Goal: Task Accomplishment & Management: Complete application form

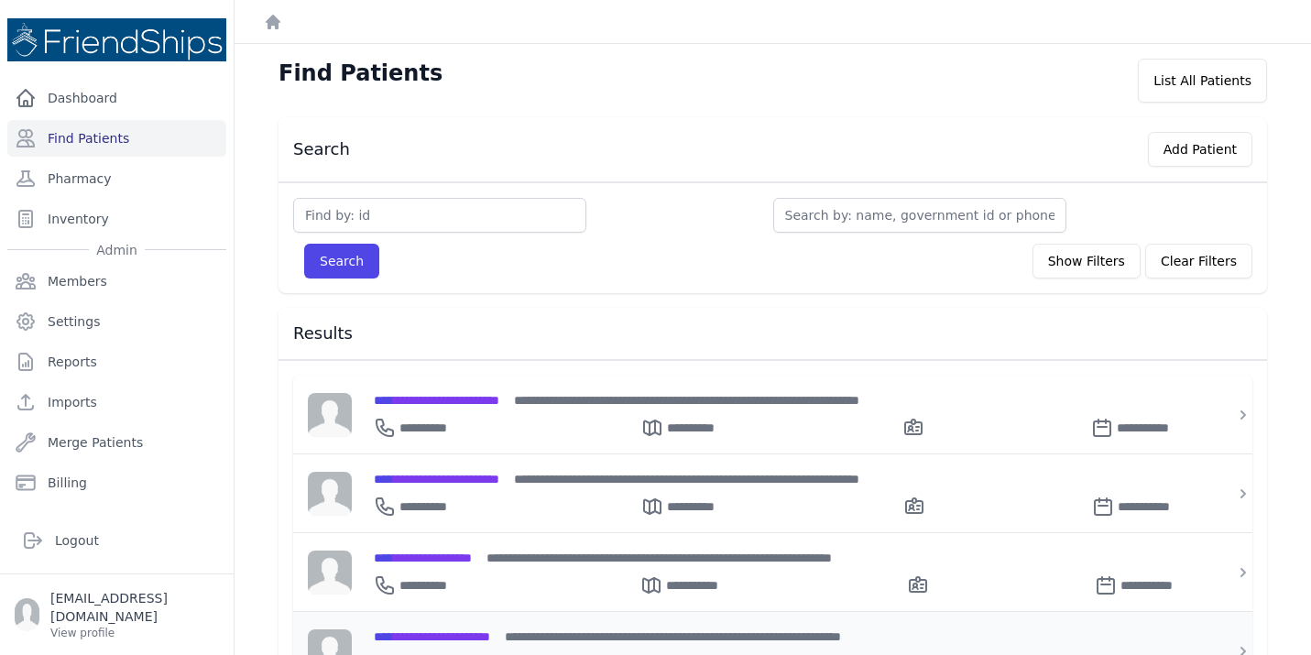
click at [420, 635] on span "**********" at bounding box center [432, 636] width 116 height 13
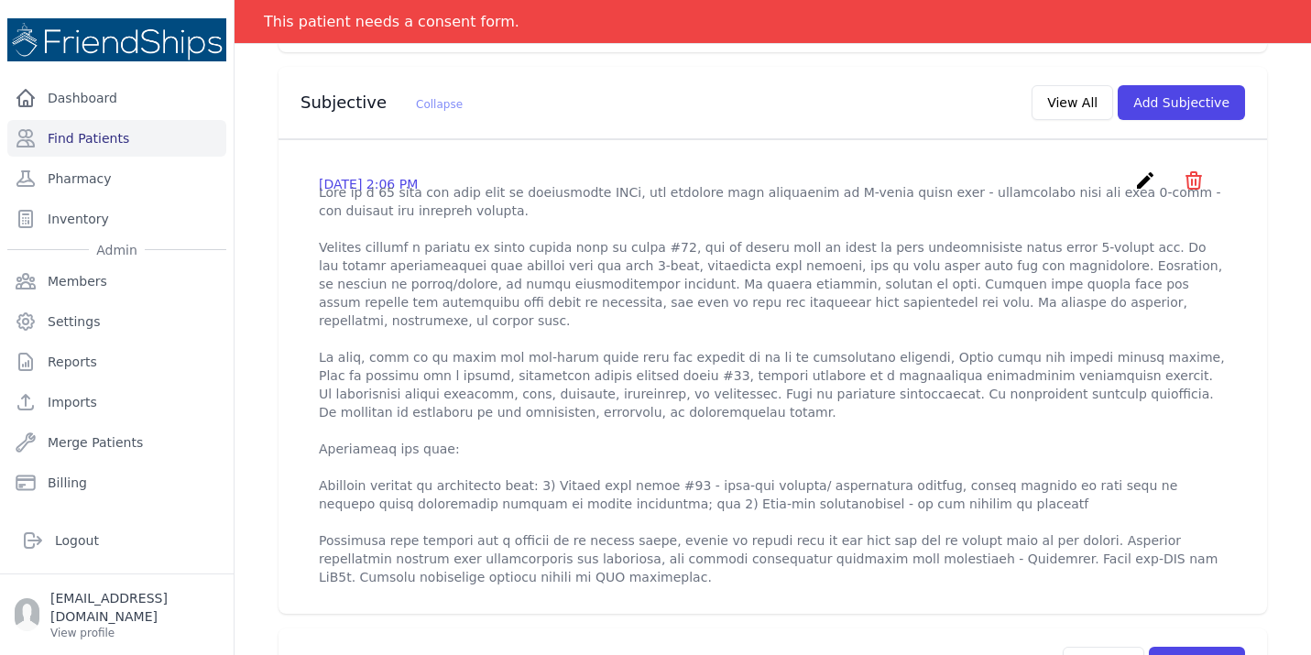
scroll to position [586, 0]
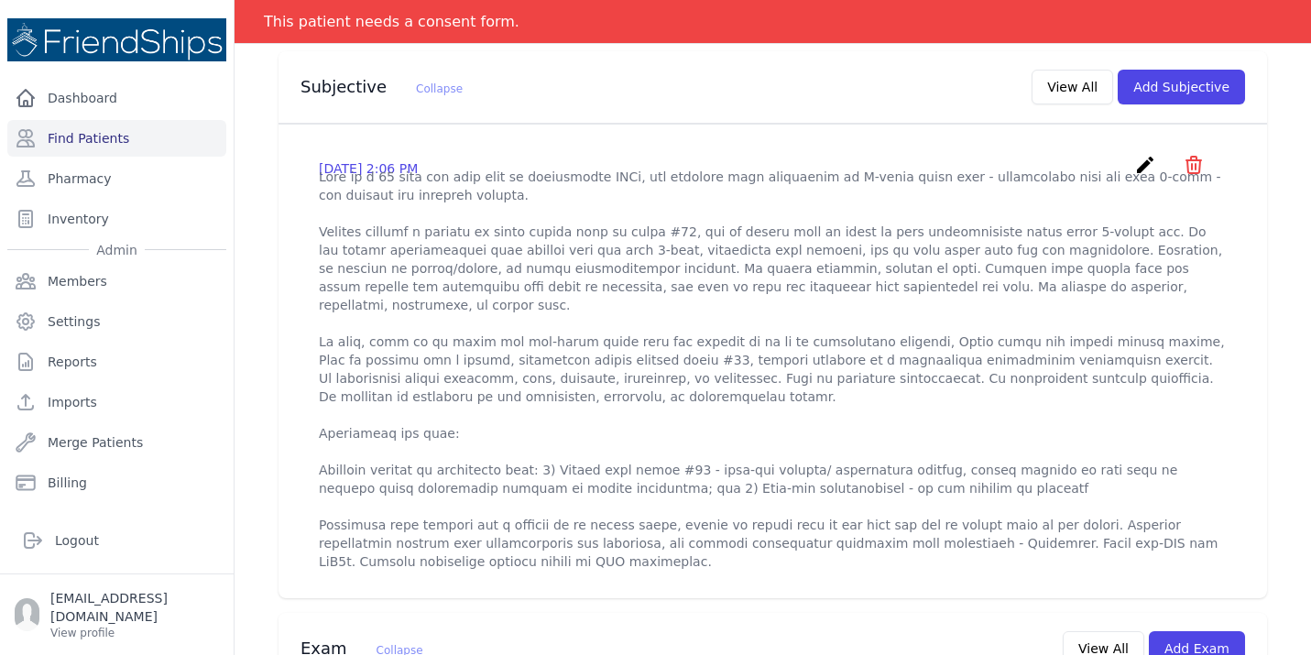
click at [1142, 154] on icon "create" at bounding box center [1145, 165] width 22 height 22
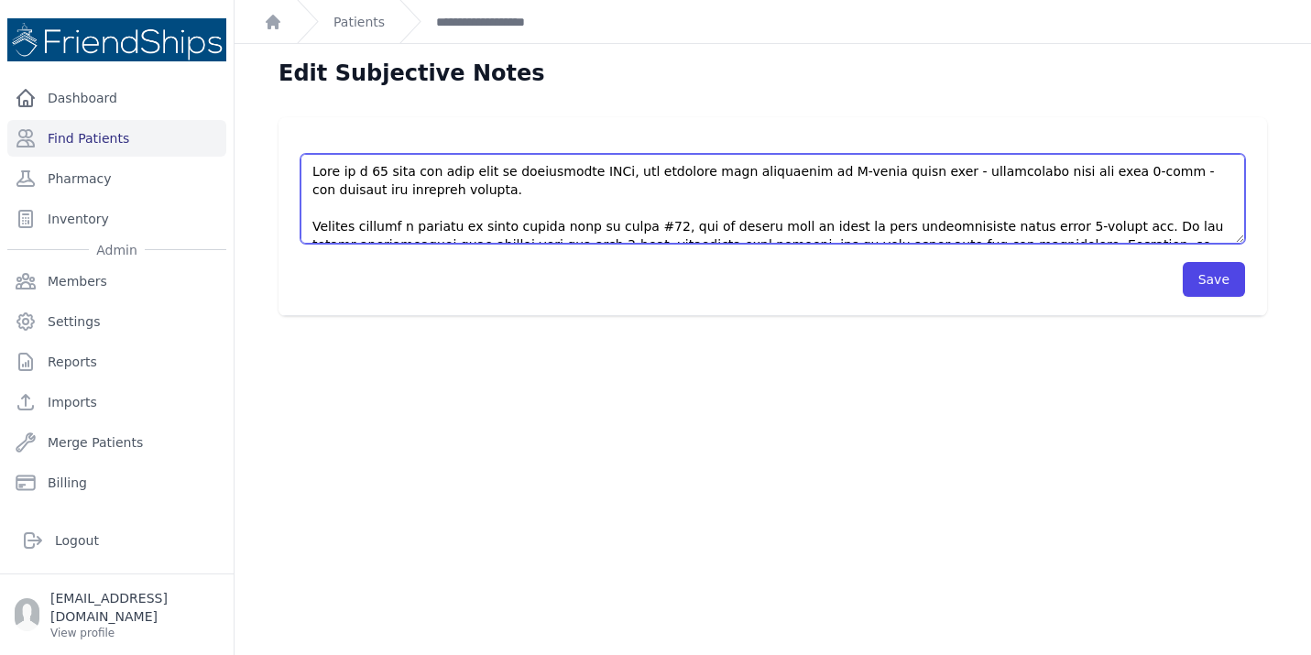
click at [539, 219] on textarea at bounding box center [772, 199] width 944 height 90
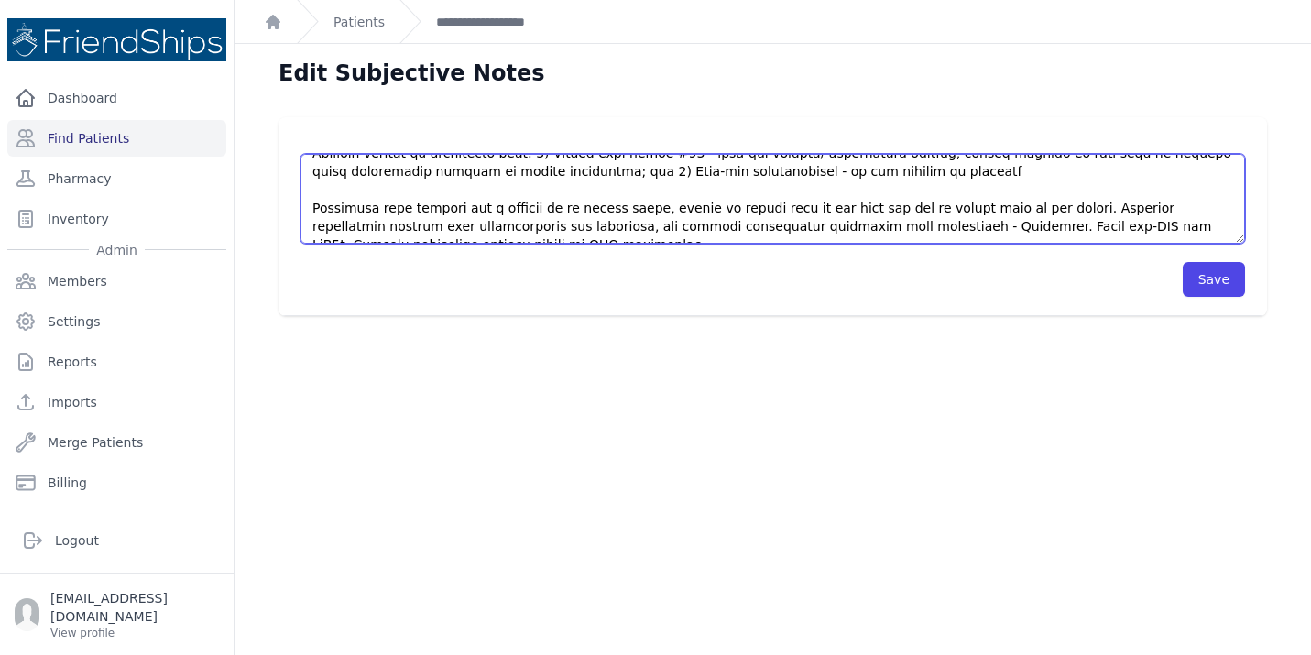
scroll to position [339, 0]
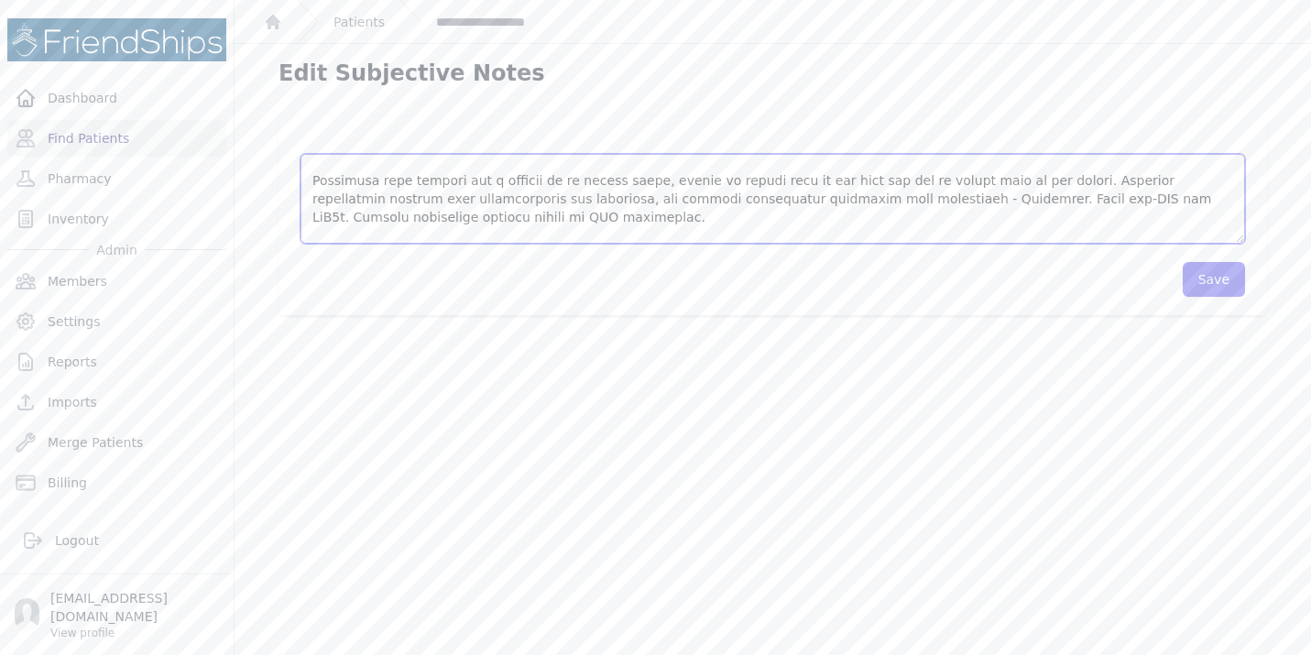
click at [535, 226] on textarea at bounding box center [772, 199] width 944 height 90
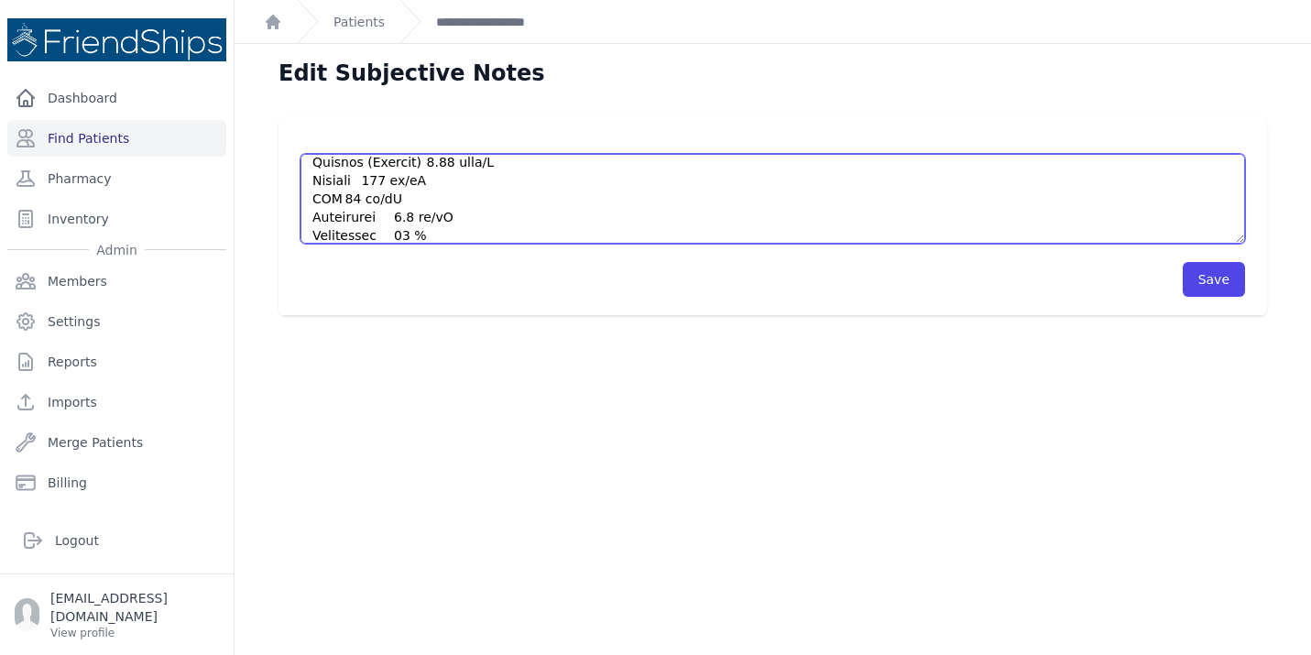
scroll to position [605, 0]
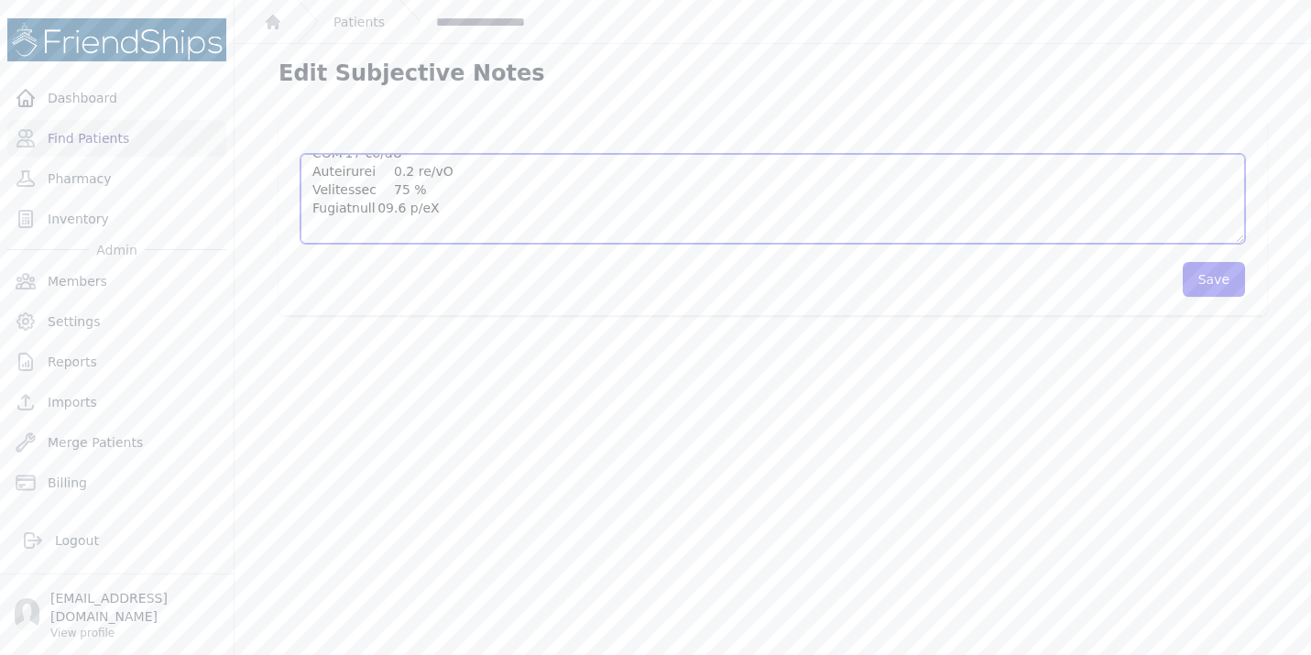
click at [441, 213] on textarea at bounding box center [772, 199] width 944 height 90
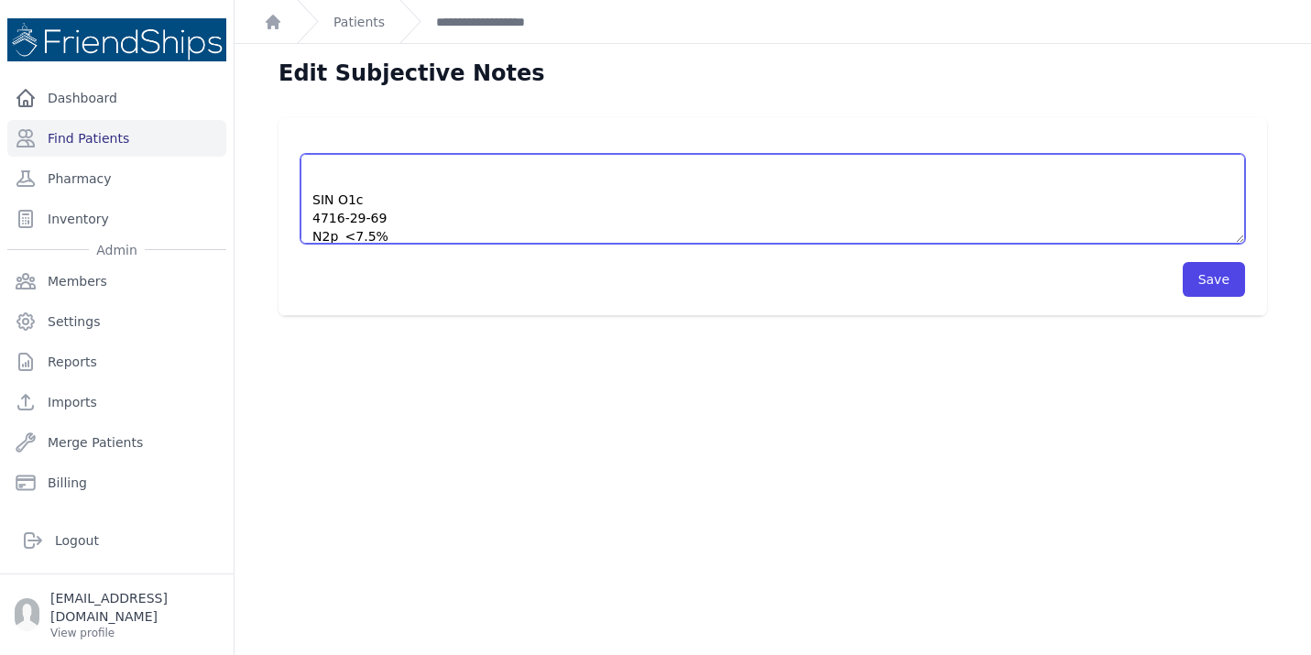
scroll to position [614, 0]
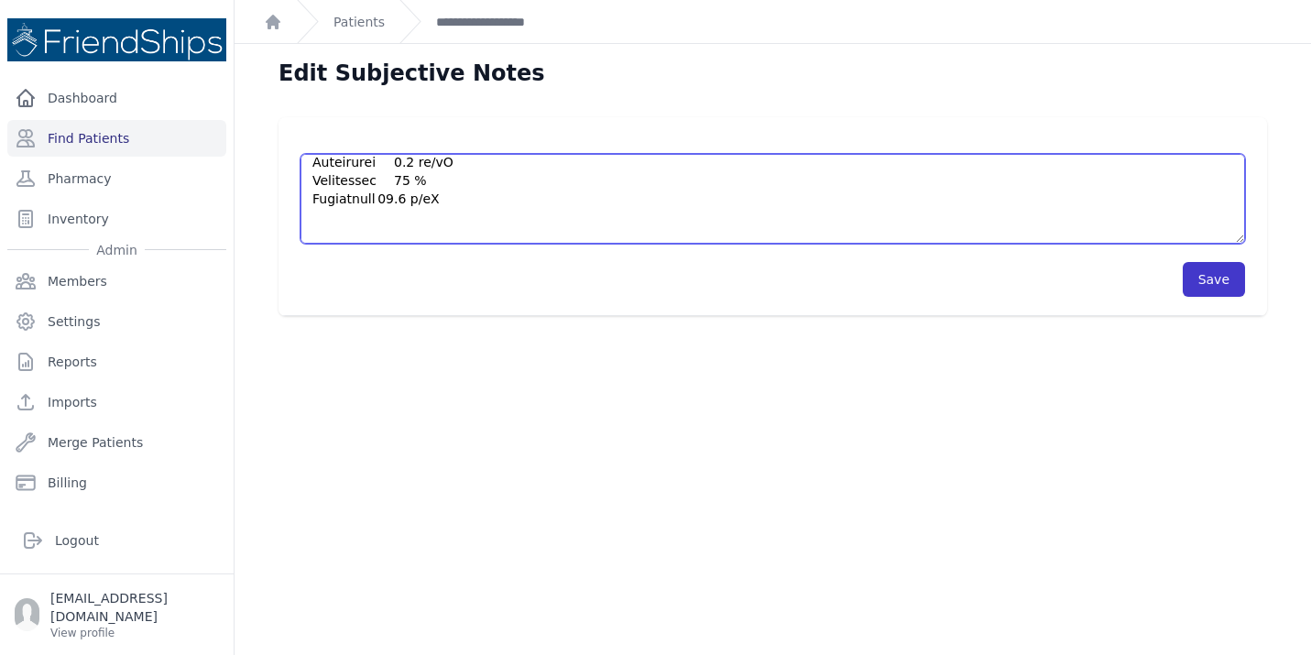
type textarea "This is a 58 year old male with no significant PMHx, who presents with complain…"
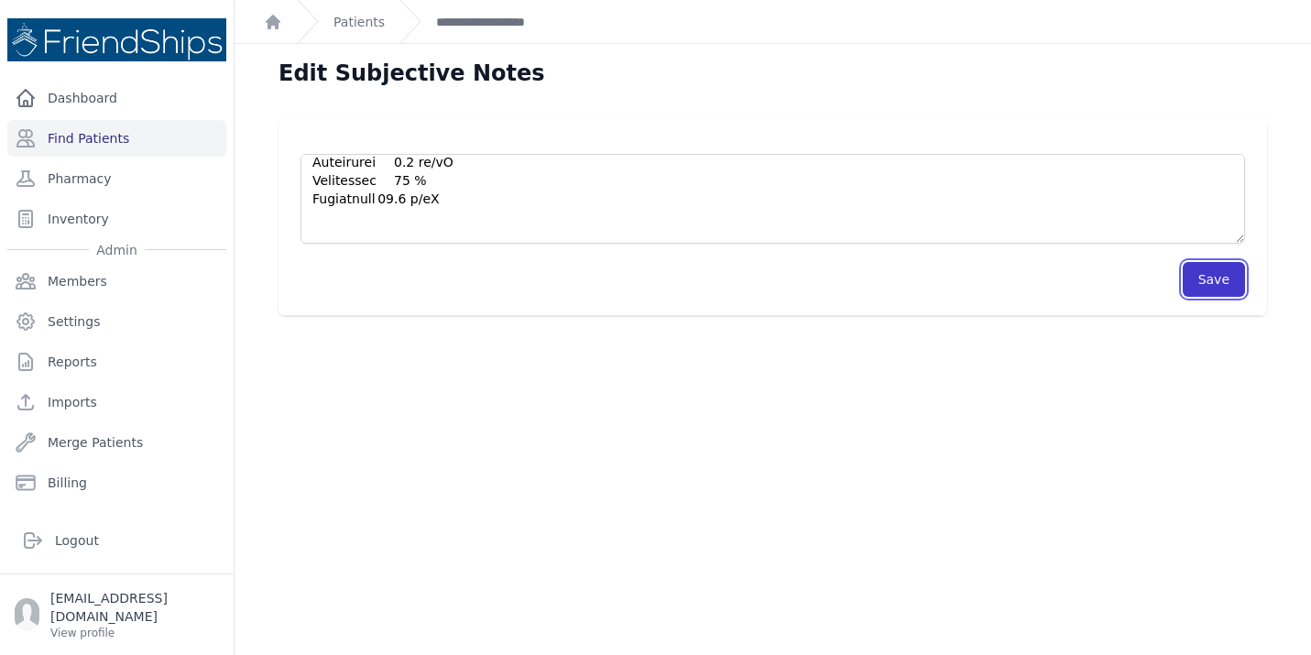
click at [1227, 270] on button "Save" at bounding box center [1214, 279] width 62 height 35
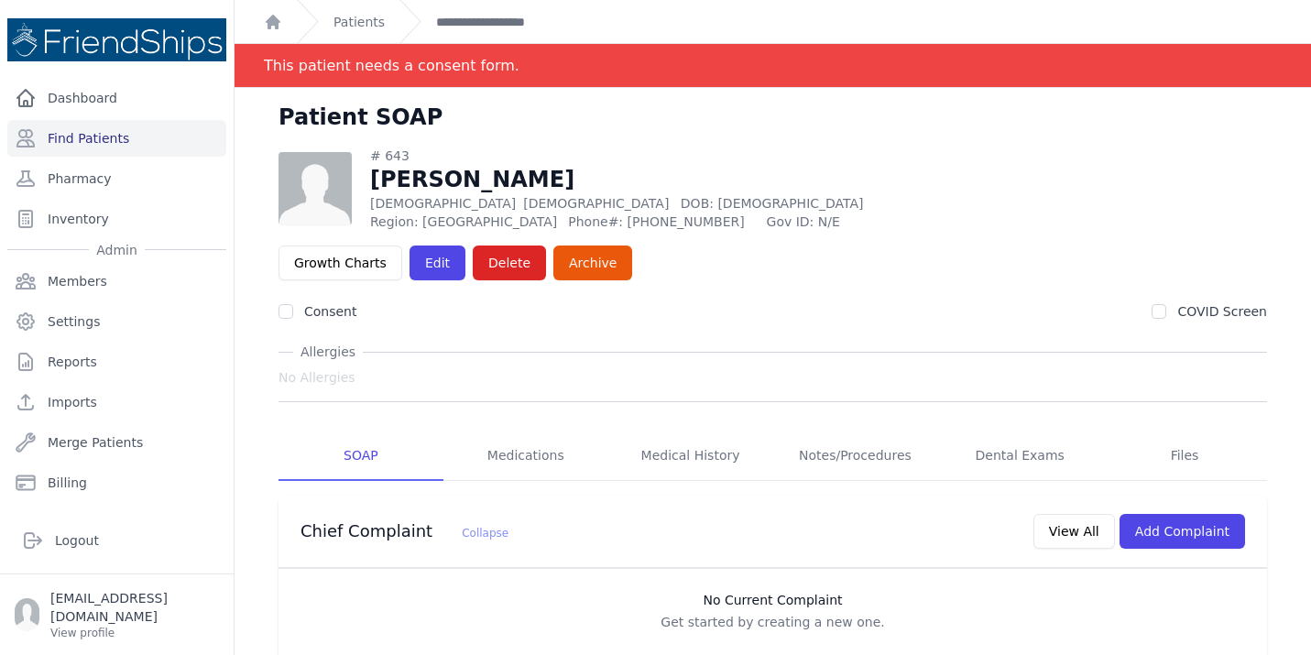
click at [472, 18] on link "**********" at bounding box center [492, 22] width 112 height 18
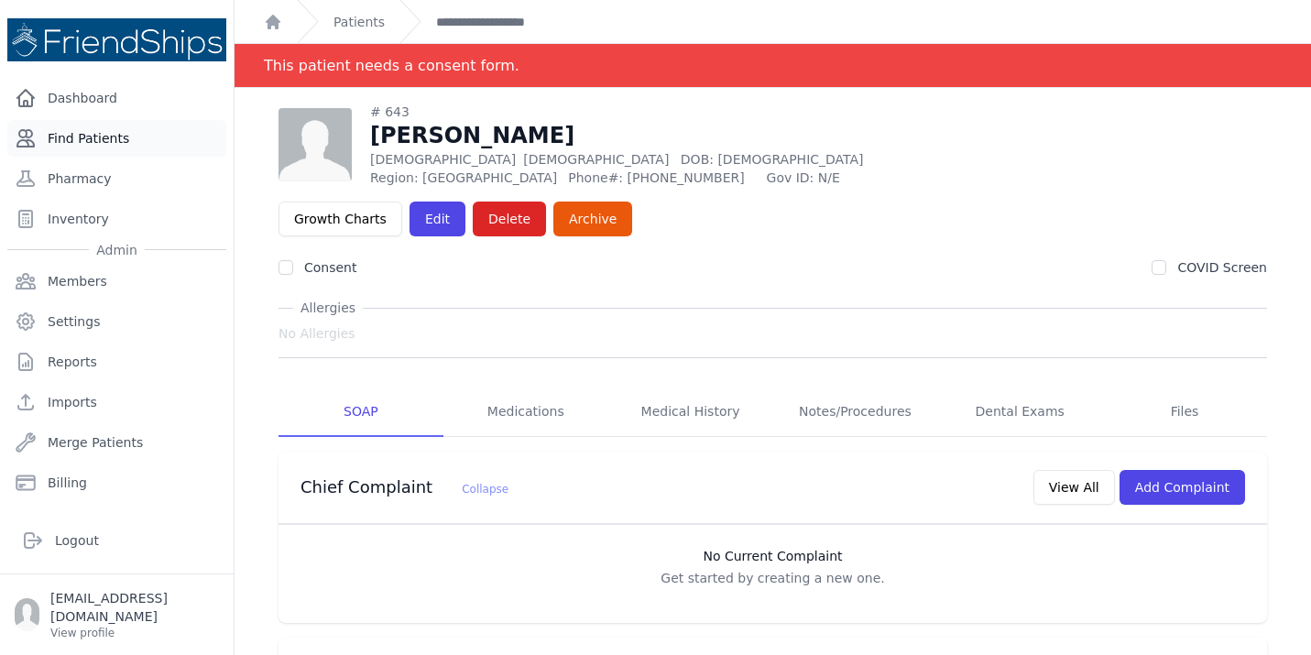
click at [81, 154] on link "Find Patients" at bounding box center [116, 138] width 219 height 37
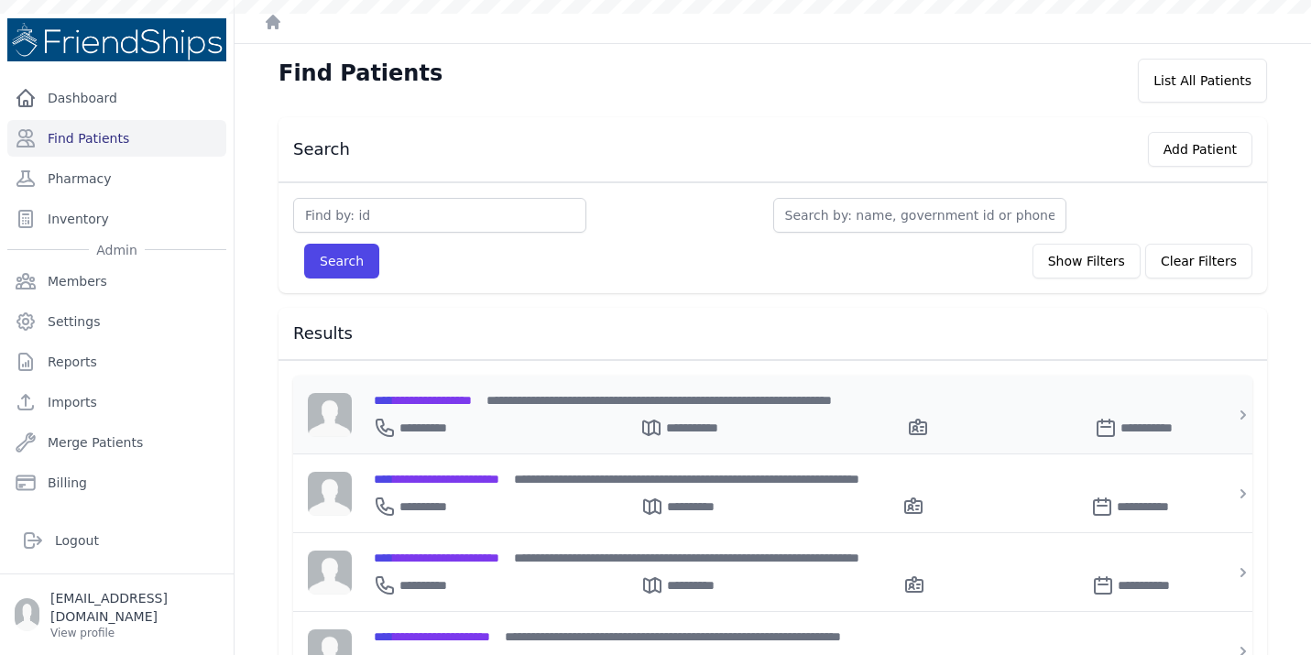
click at [445, 394] on span "**********" at bounding box center [423, 400] width 98 height 13
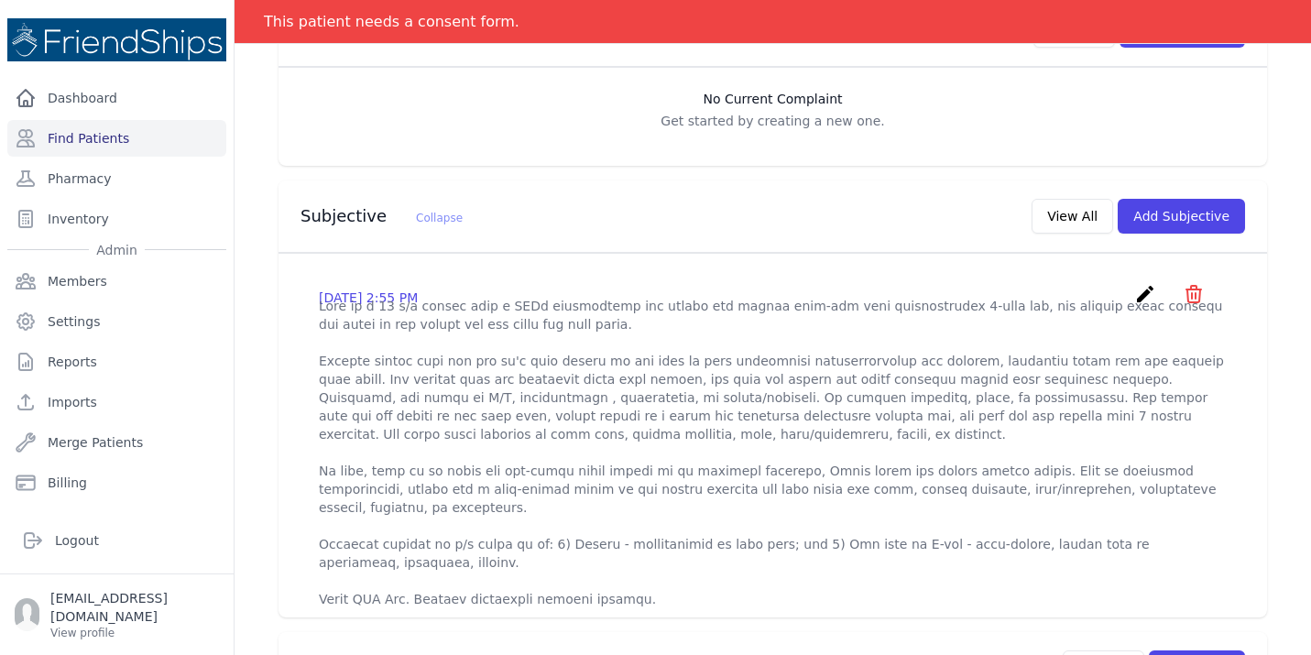
scroll to position [476, 0]
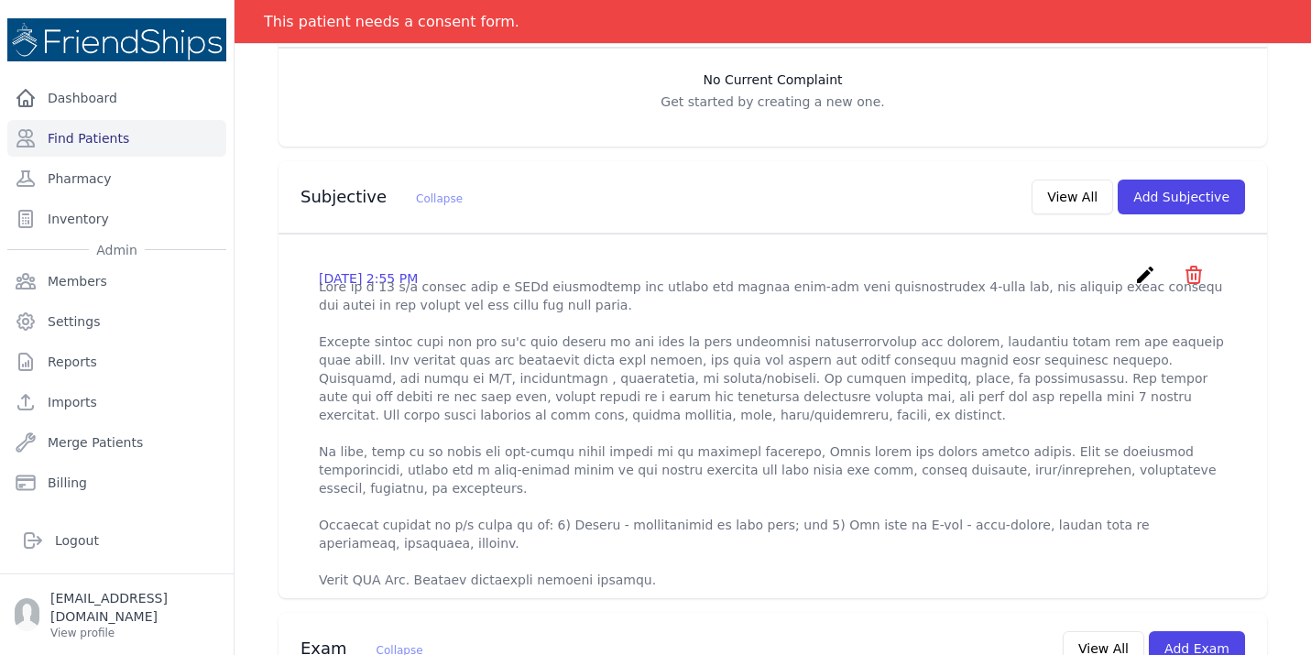
click at [1144, 264] on icon "create" at bounding box center [1145, 275] width 22 height 22
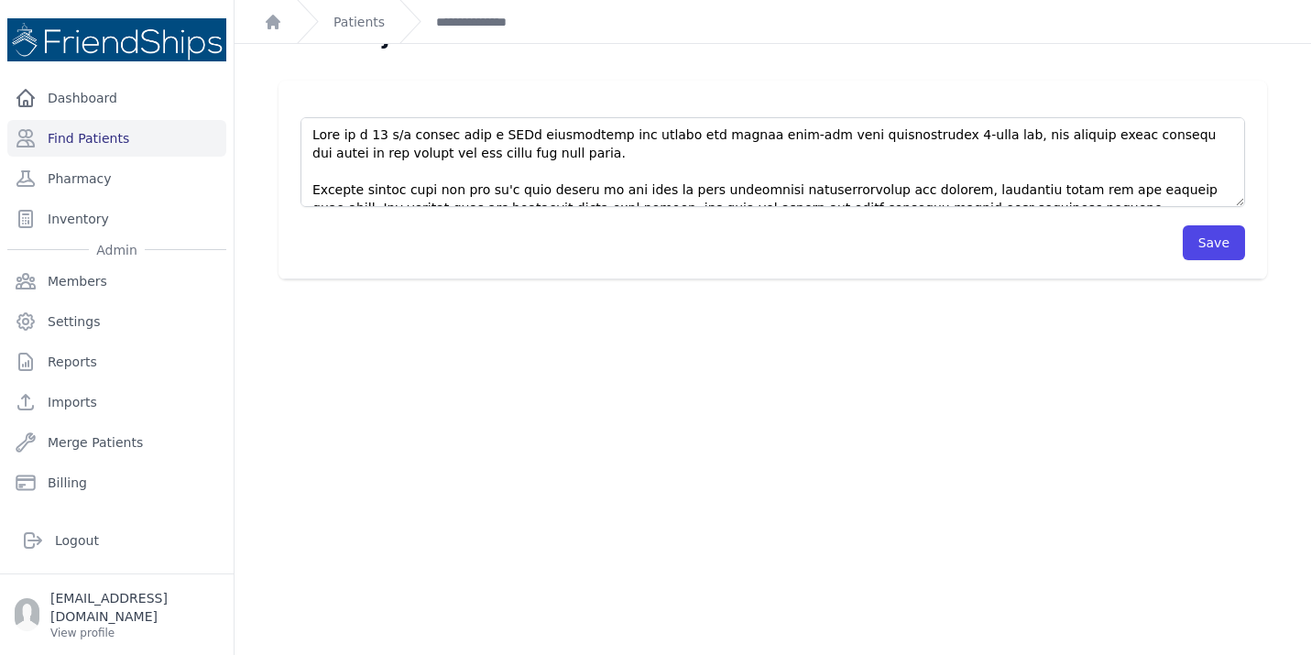
scroll to position [44, 0]
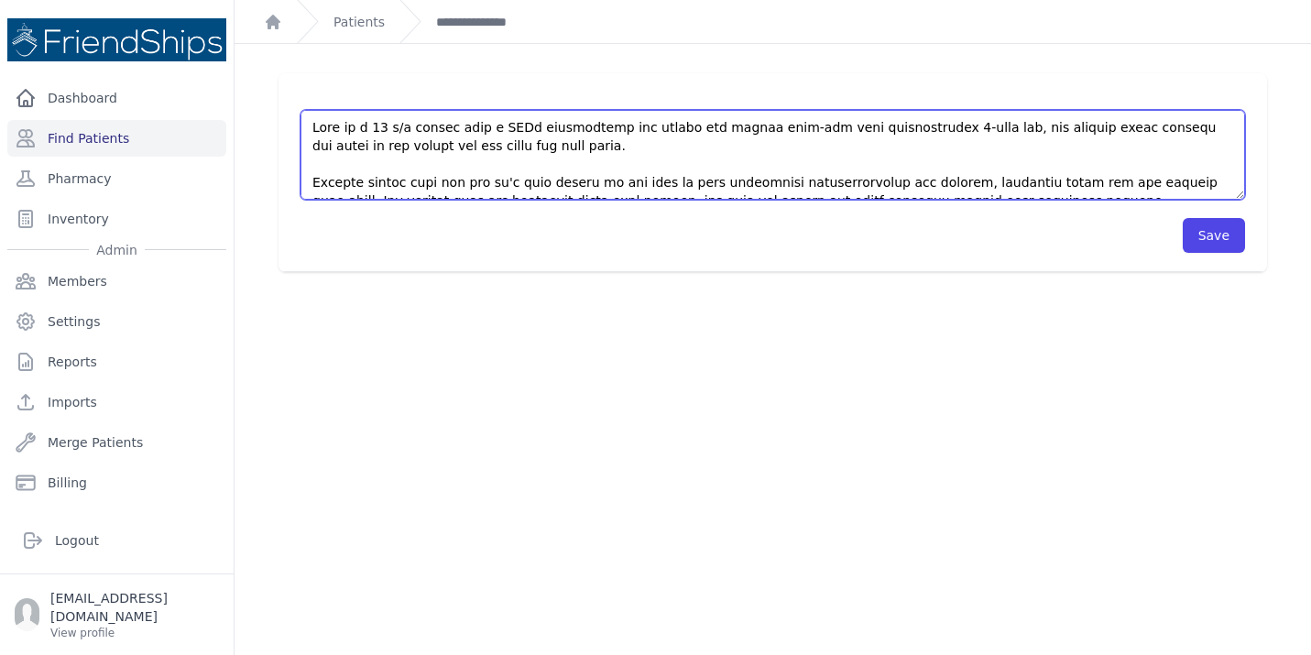
click at [1151, 171] on textarea at bounding box center [772, 155] width 944 height 90
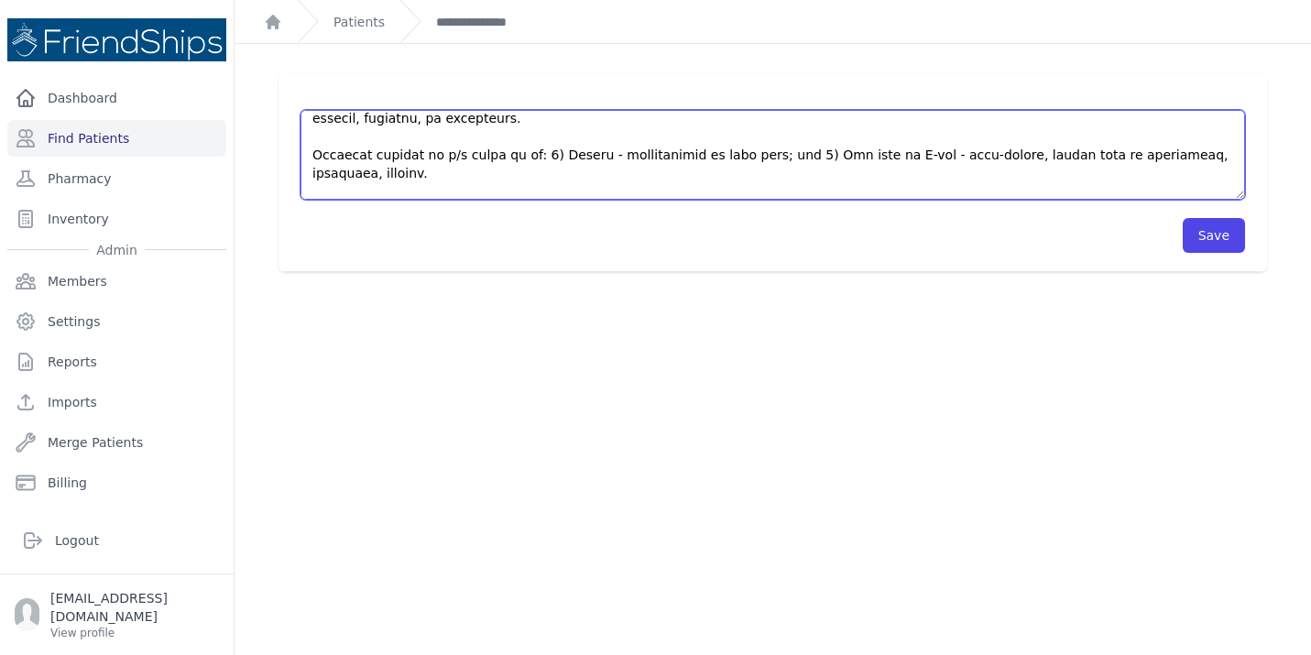
scroll to position [229, 0]
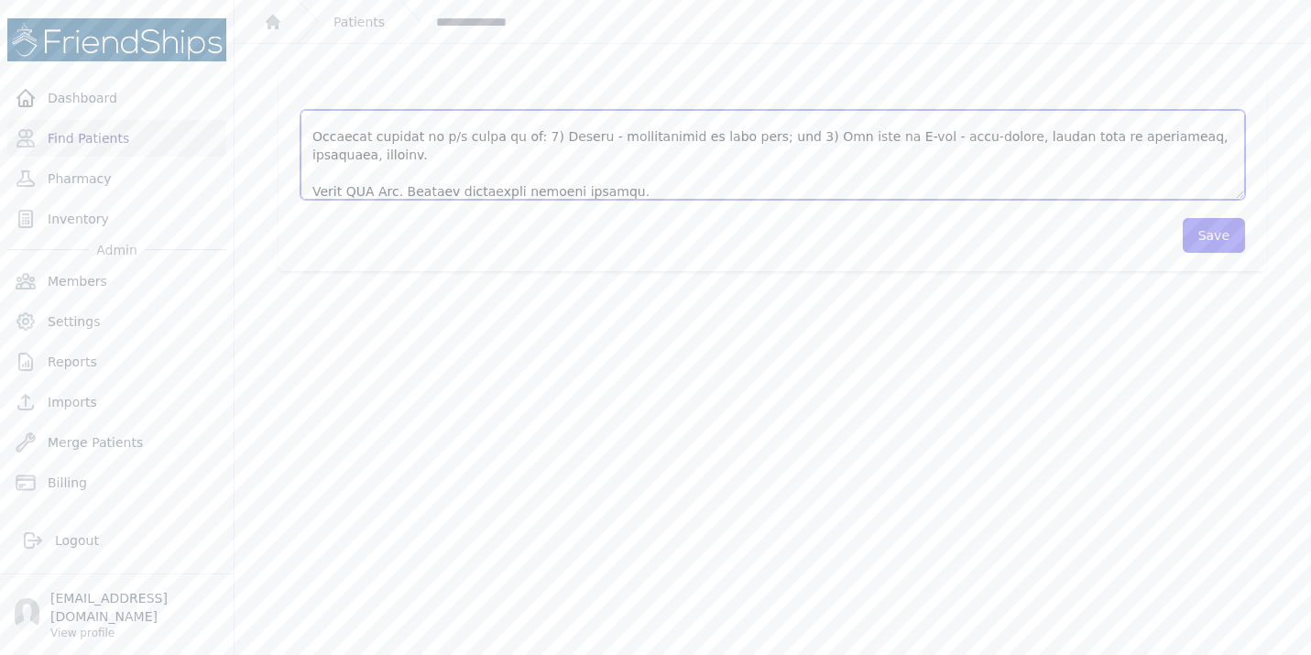
click at [712, 170] on textarea at bounding box center [772, 155] width 944 height 90
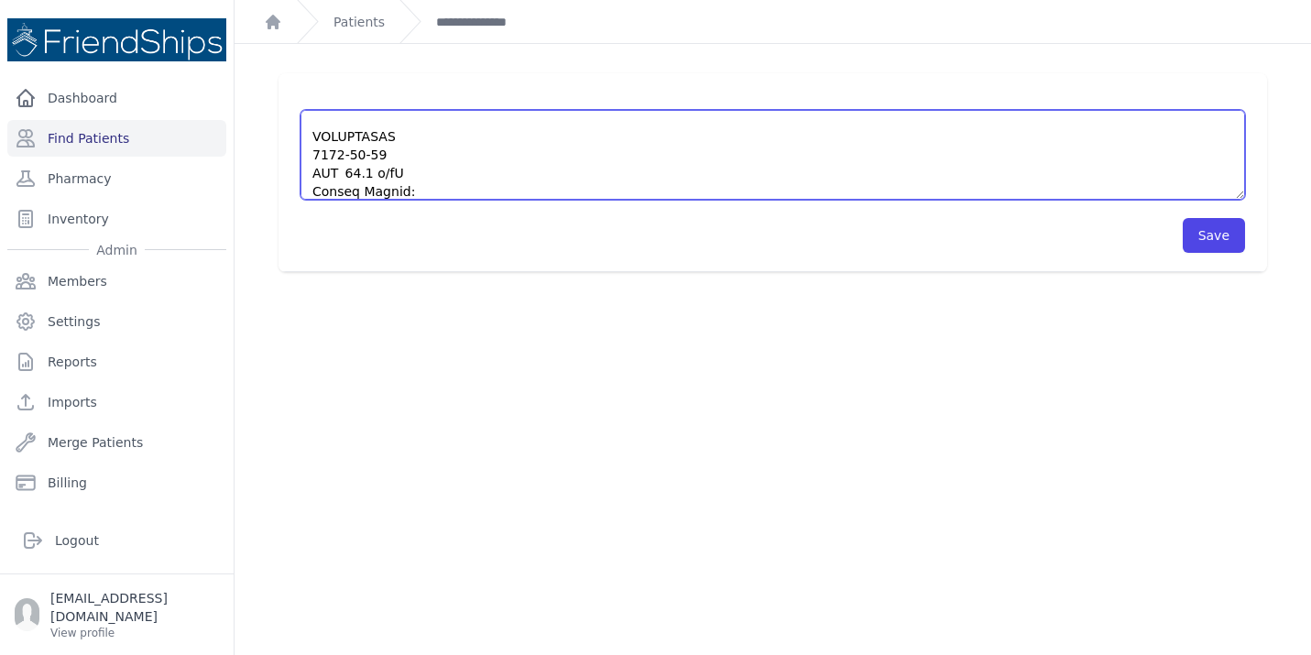
scroll to position [385, 0]
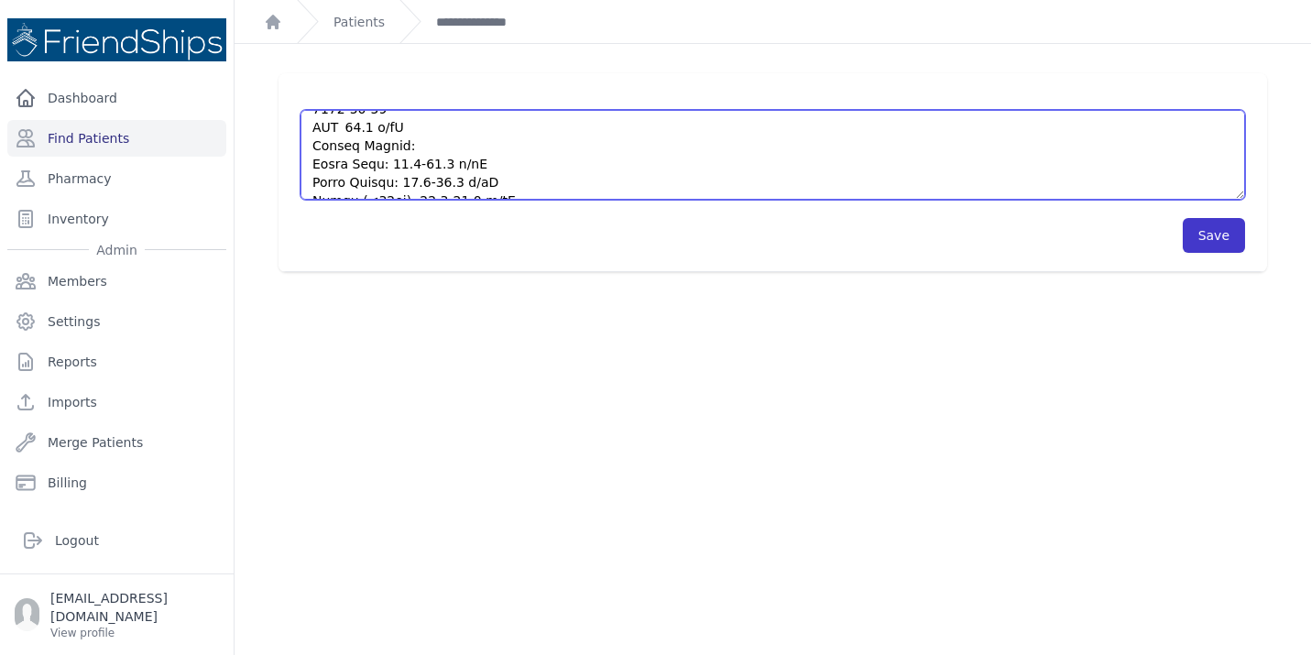
type textarea "This is a 54 y/o female with a PMHx significant for anemia and status post-dog …"
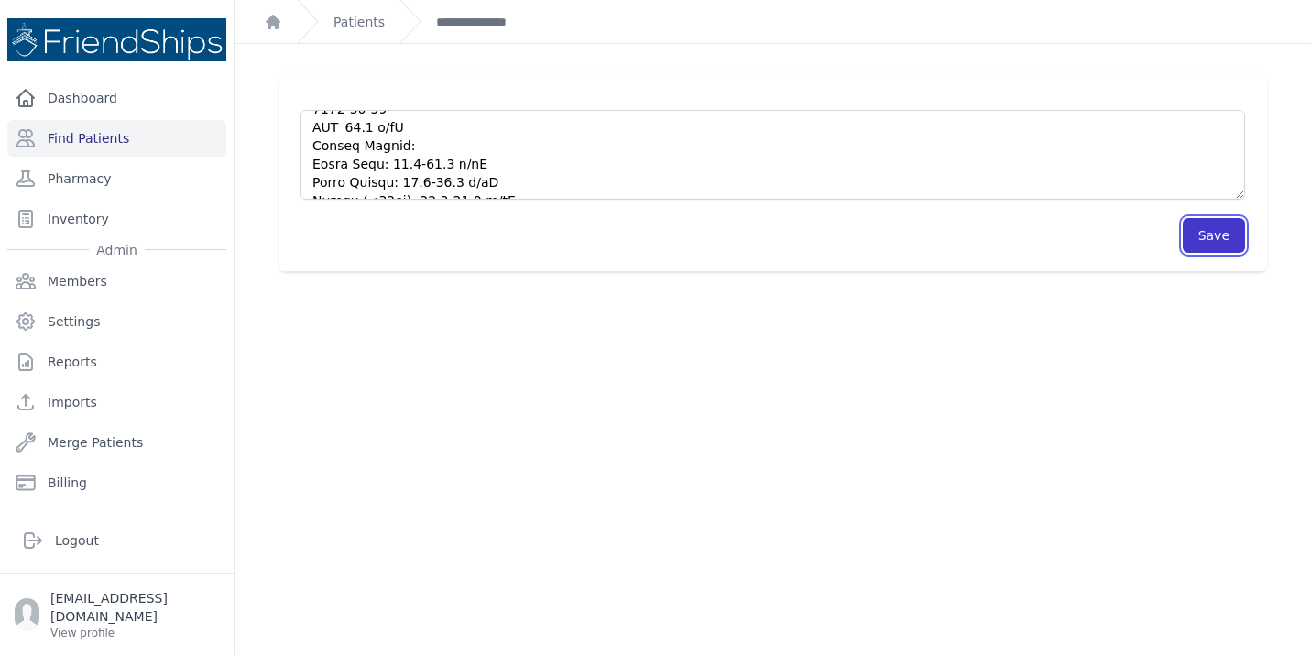
click at [1216, 242] on button "Save" at bounding box center [1214, 235] width 62 height 35
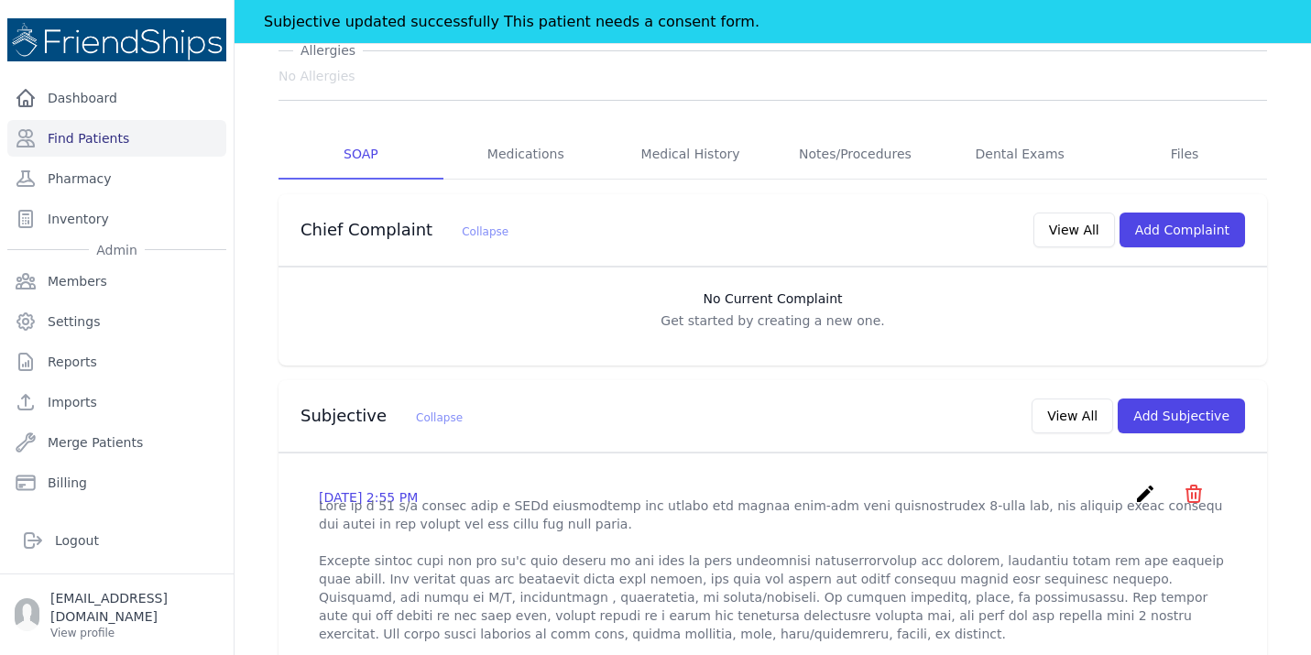
scroll to position [330, 0]
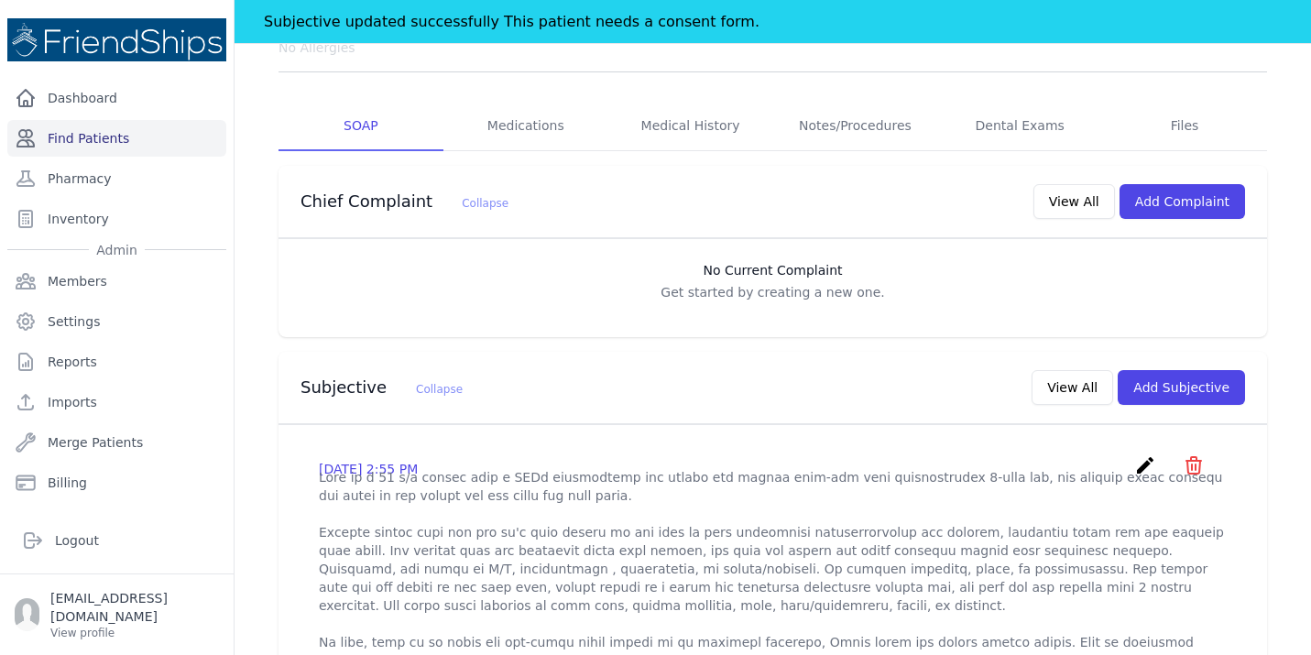
click at [95, 138] on link "Find Patients" at bounding box center [116, 138] width 219 height 37
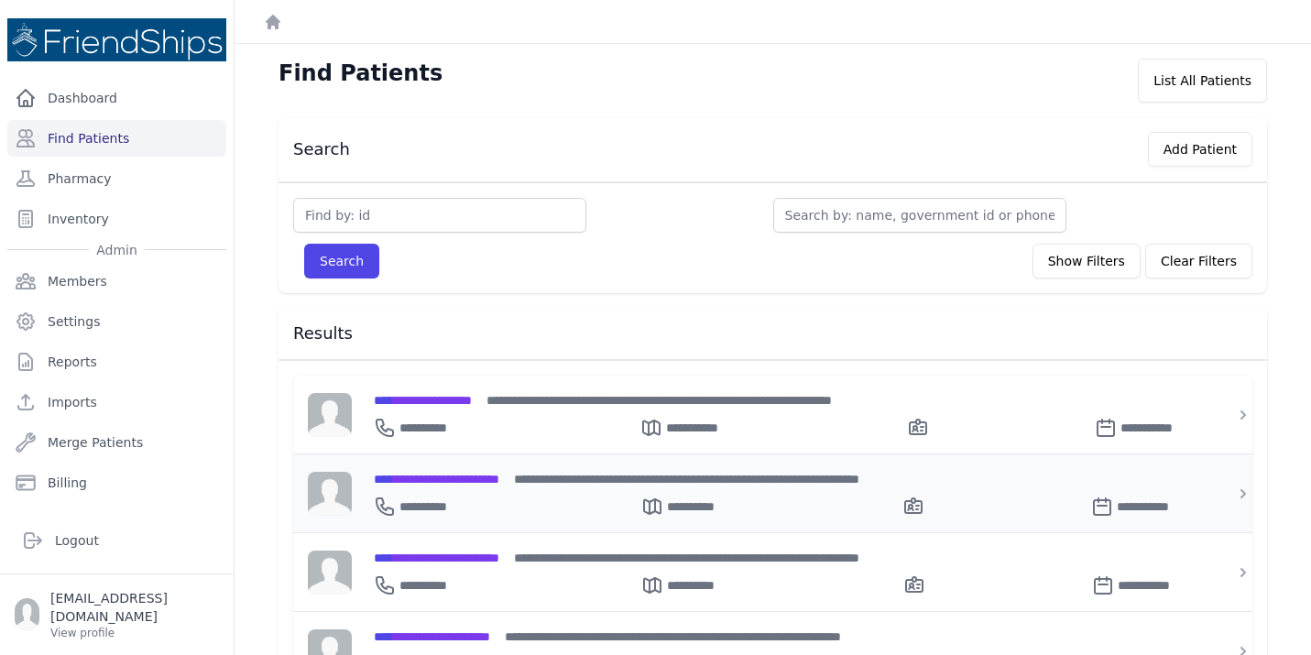
click at [461, 481] on span "**********" at bounding box center [436, 479] width 125 height 13
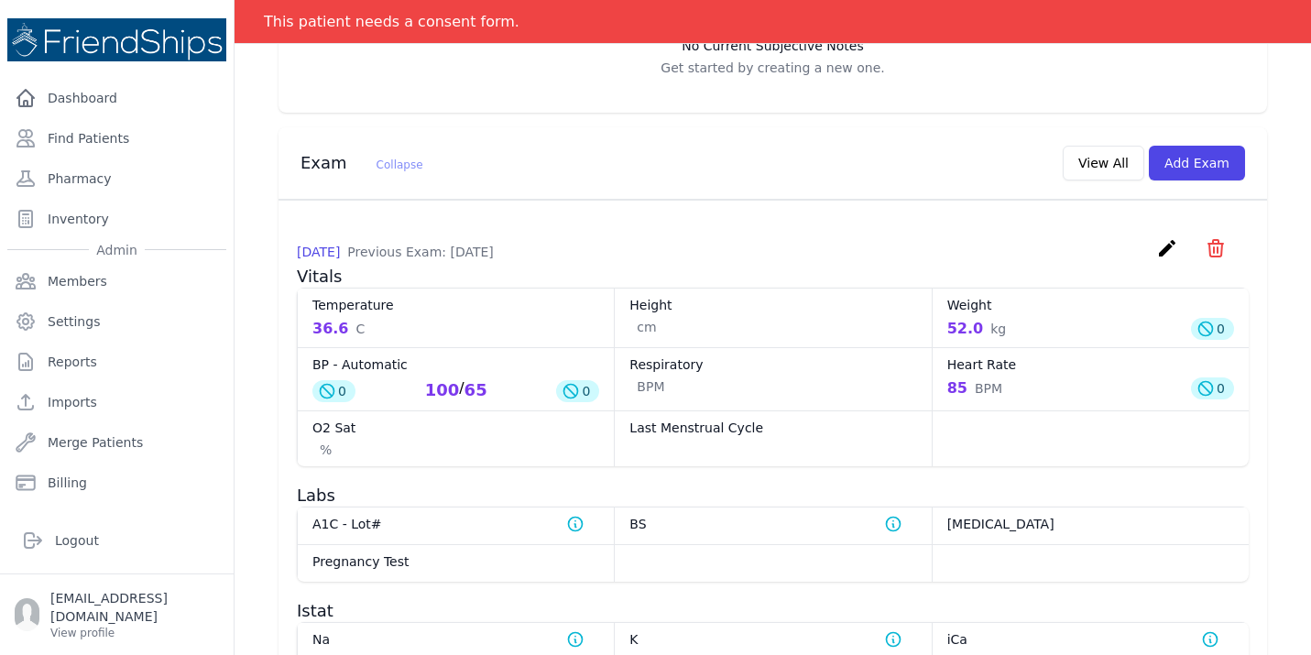
scroll to position [733, 0]
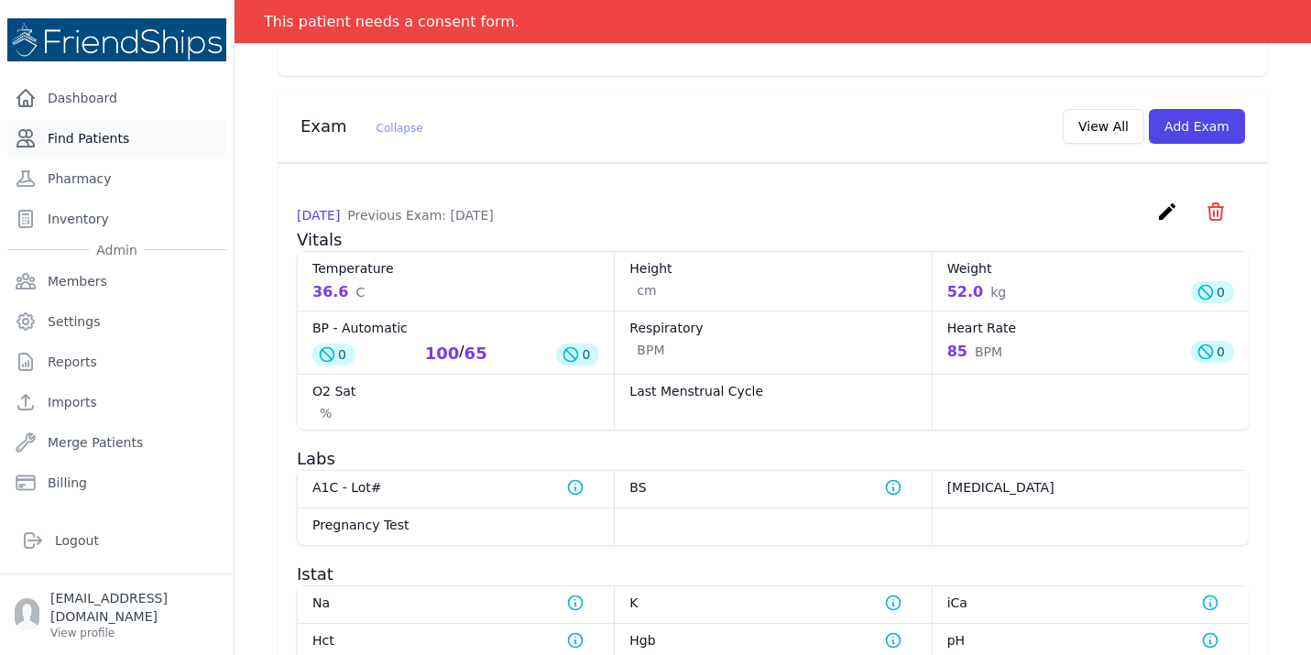
click at [110, 149] on link "Find Patients" at bounding box center [116, 138] width 219 height 37
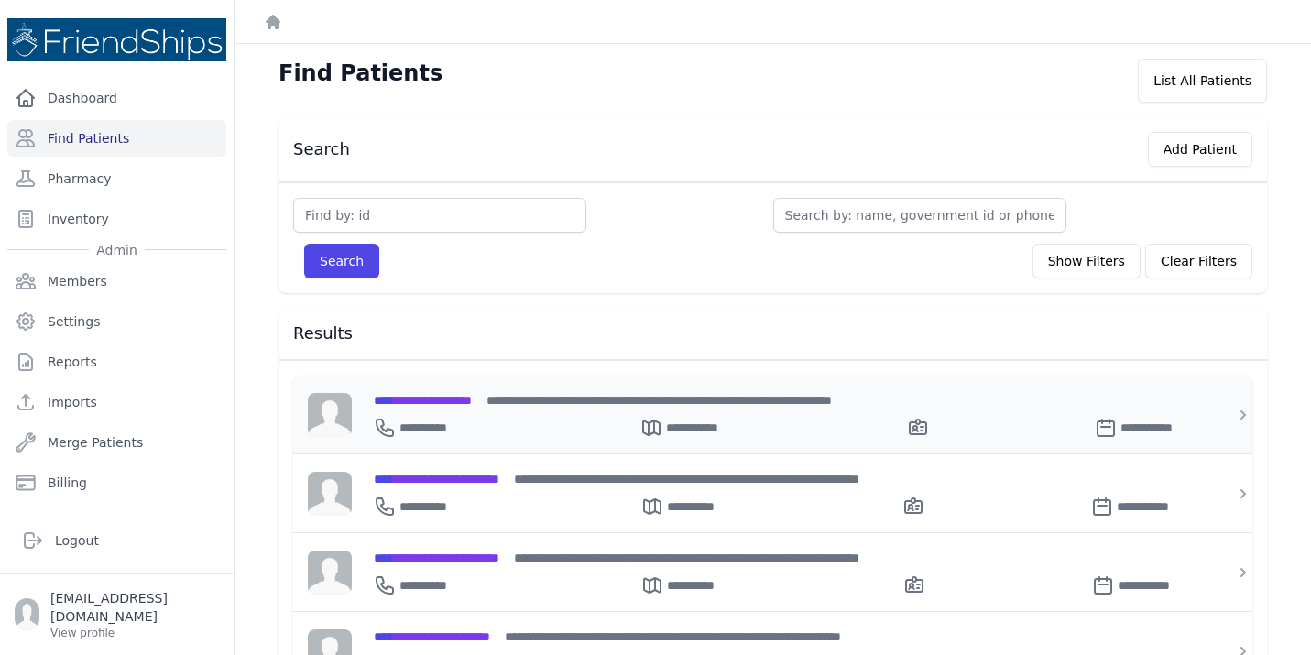
click at [425, 404] on span "**********" at bounding box center [423, 400] width 98 height 13
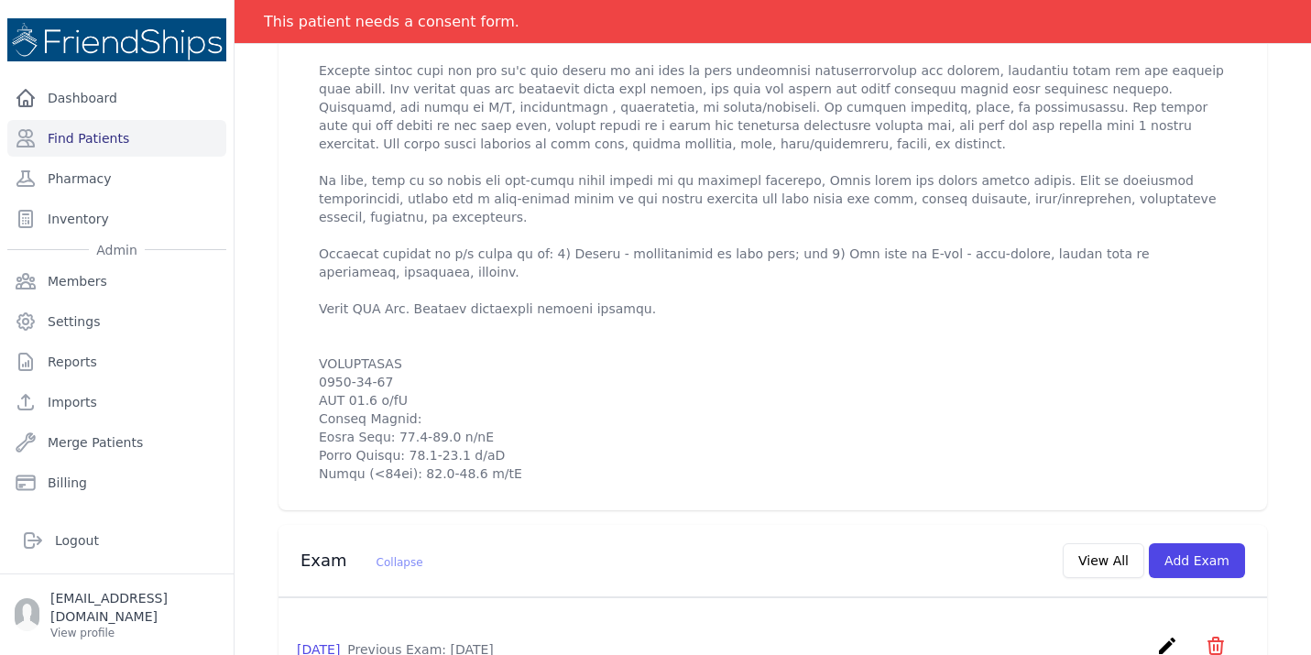
scroll to position [769, 0]
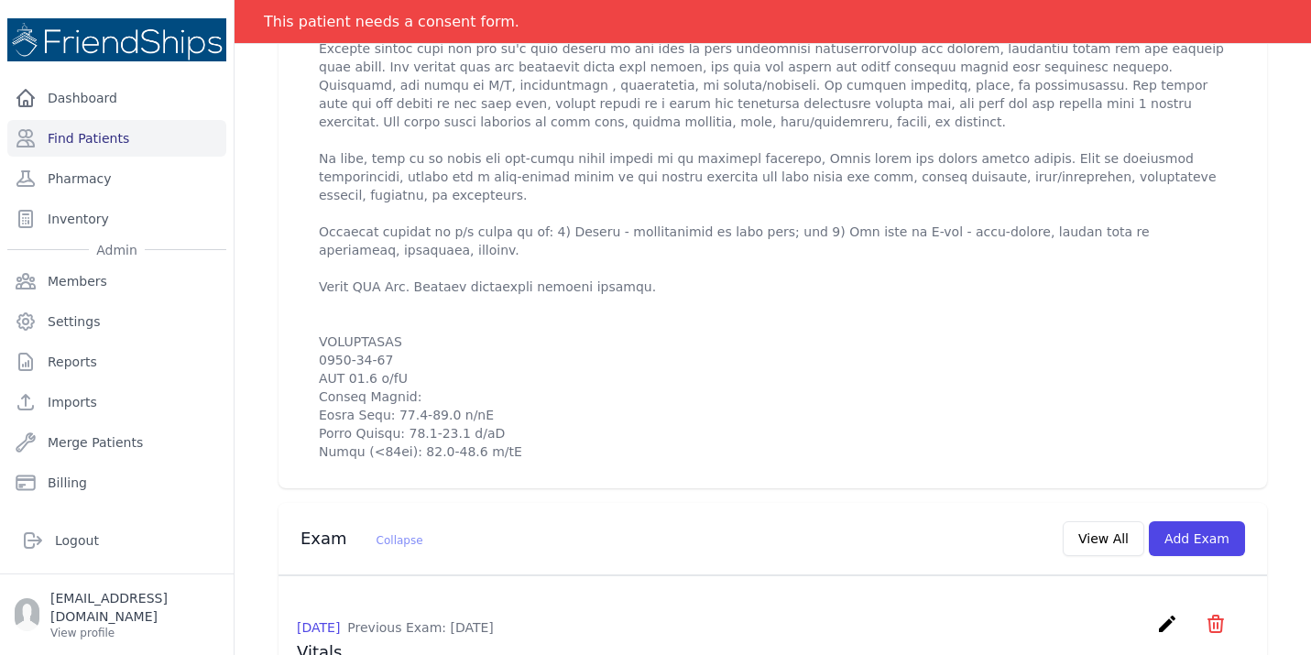
click at [254, 327] on div "# 754 Aisha Ali Ahmed Female 55 Years Old DOB: 1970-Jul-20 Region: Samadaniyya …" at bounding box center [772, 464] width 1047 height 2263
click at [120, 145] on link "Find Patients" at bounding box center [116, 138] width 219 height 37
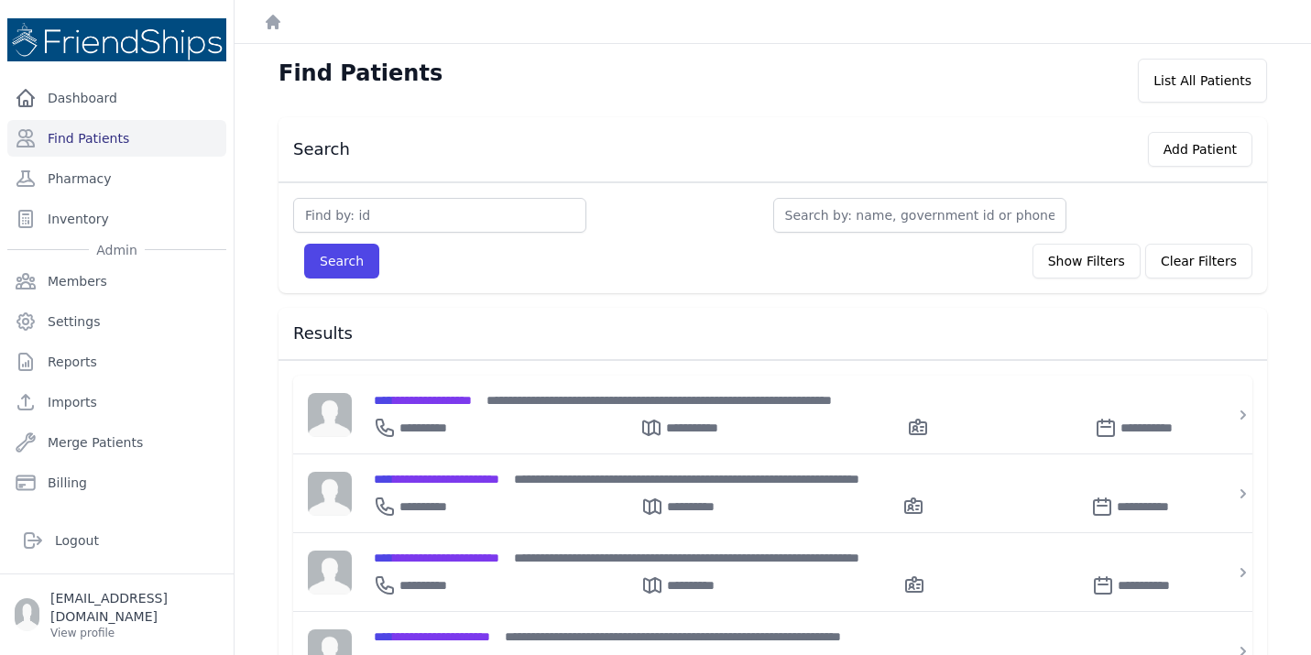
click at [258, 267] on div "Search Add Patient Search Show Filters Clear Filters Filter By Age [DEMOGRAPHIC…" at bounding box center [772, 647] width 1047 height 1060
click at [139, 142] on link "Find Patients" at bounding box center [116, 138] width 219 height 37
click at [446, 395] on span "**********" at bounding box center [436, 400] width 125 height 13
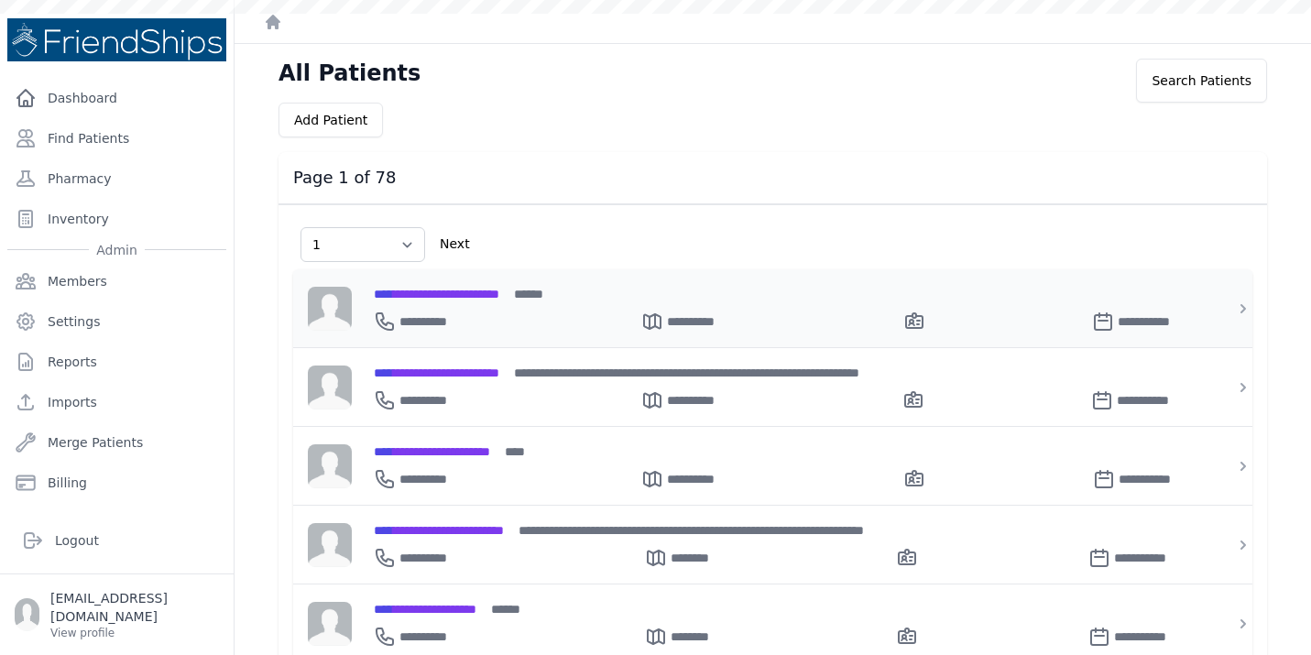
select select "1"
